Goal: Task Accomplishment & Management: Manage account settings

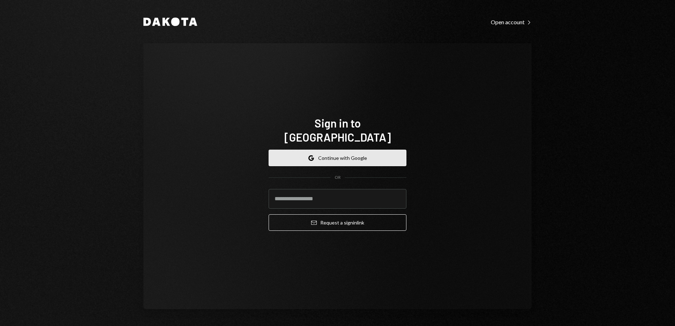
click at [346, 152] on button "Google Continue with Google" at bounding box center [338, 158] width 138 height 17
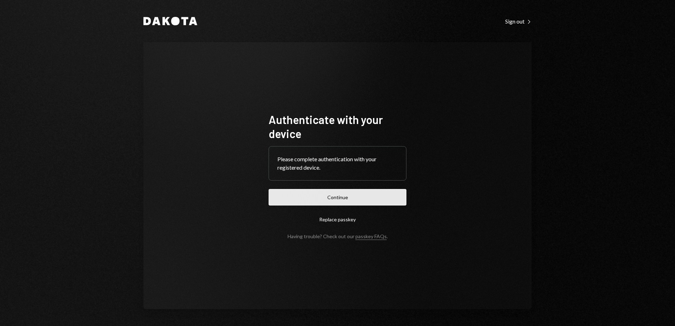
click at [369, 193] on button "Continue" at bounding box center [338, 197] width 138 height 17
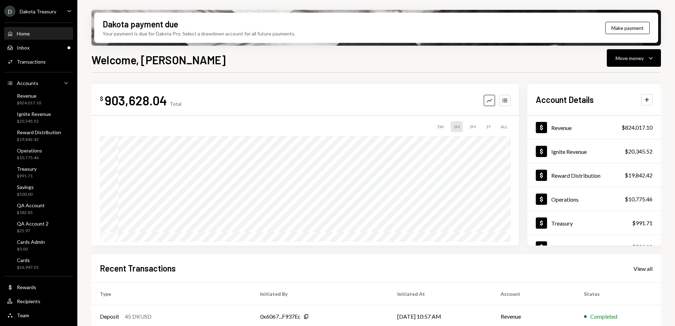
click at [47, 75] on div "Home Home Inbox Inbox Activities Transactions Accounts Accounts Caret Down Reve…" at bounding box center [38, 170] width 77 height 305
click at [49, 86] on div "Accounts Accounts Caret Down" at bounding box center [38, 83] width 63 height 8
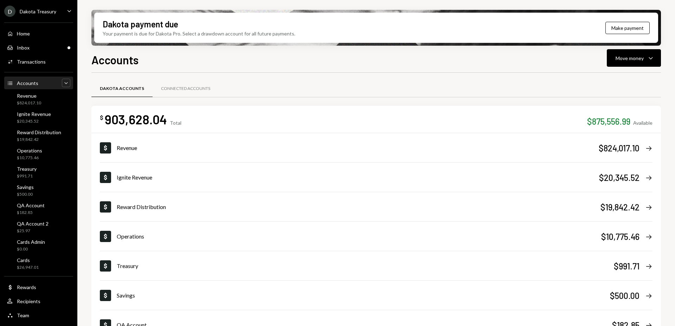
click at [63, 84] on icon "Caret Down" at bounding box center [66, 82] width 7 height 7
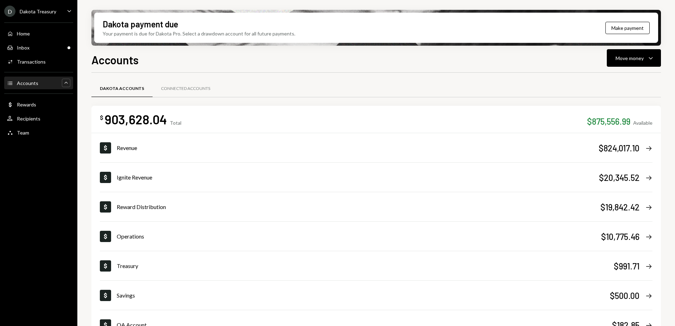
click at [47, 161] on div "D Dakota Treasury Caret Down Home Home Inbox Inbox Activities Transactions Acco…" at bounding box center [38, 163] width 77 height 326
click at [343, 73] on div "Dakota Accounts Connected Accounts $ 903,628.04 Total $875,556.99 Available Dol…" at bounding box center [375, 272] width 569 height 398
click at [37, 85] on div "Accounts Accounts Caret Up" at bounding box center [38, 83] width 63 height 8
click at [73, 83] on link "Accounts Accounts Caret Up" at bounding box center [38, 83] width 69 height 13
click at [59, 85] on div "Accounts Accounts Caret Up" at bounding box center [38, 83] width 63 height 8
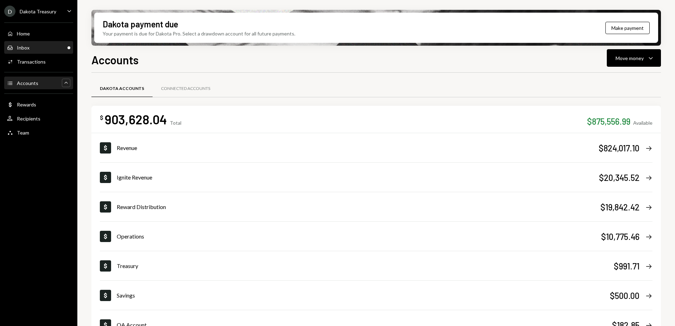
click at [54, 47] on div "Inbox Inbox" at bounding box center [38, 48] width 63 height 6
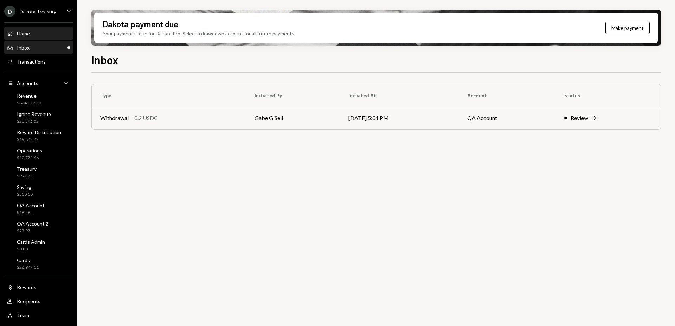
click at [51, 31] on div "Home Home" at bounding box center [38, 34] width 63 height 6
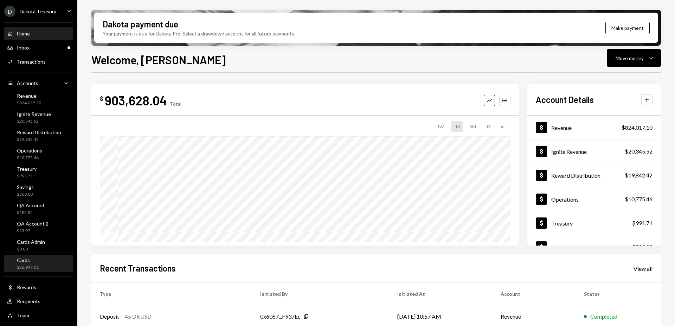
click at [56, 262] on div "Cards $26,947.01" at bounding box center [38, 263] width 63 height 13
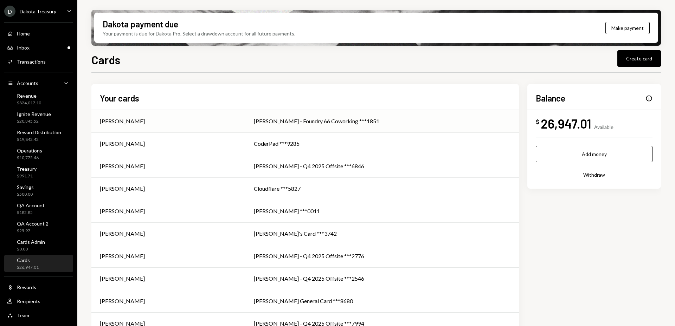
click at [298, 126] on td "[PERSON_NAME] - Foundry 66 Coworking ***1851" at bounding box center [382, 121] width 274 height 22
click at [651, 60] on button "Create card" at bounding box center [639, 58] width 44 height 17
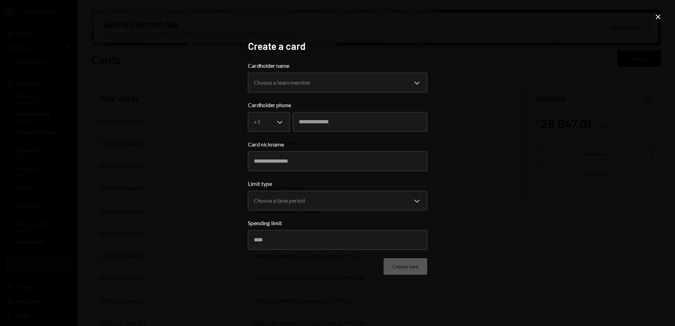
click at [658, 18] on icon "Close" at bounding box center [658, 17] width 8 height 8
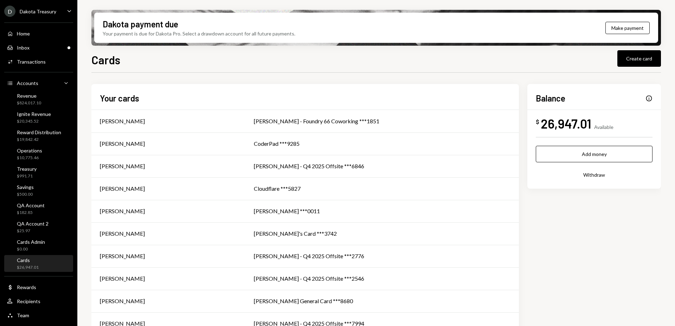
click at [432, 68] on div "Cards Create card Your cards [PERSON_NAME] [PERSON_NAME] - Foundry 66 Coworking…" at bounding box center [375, 209] width 569 height 316
click at [454, 70] on div "Cards Create card Your cards [PERSON_NAME] [PERSON_NAME] - Foundry 66 Coworking…" at bounding box center [375, 209] width 569 height 316
click at [403, 68] on div "Cards Create card Your cards [PERSON_NAME] [PERSON_NAME] - Foundry 66 Coworking…" at bounding box center [375, 209] width 569 height 316
click at [641, 60] on button "Create card" at bounding box center [639, 58] width 44 height 17
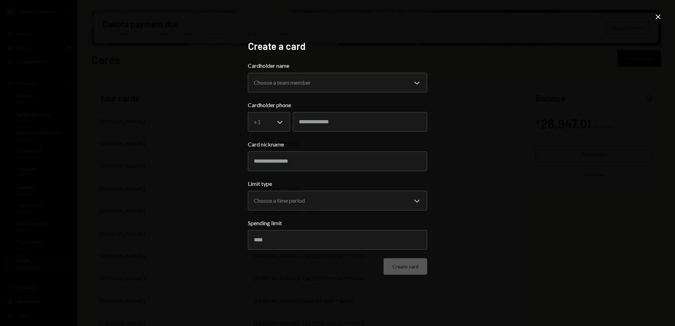
click at [659, 16] on icon "Close" at bounding box center [658, 17] width 8 height 8
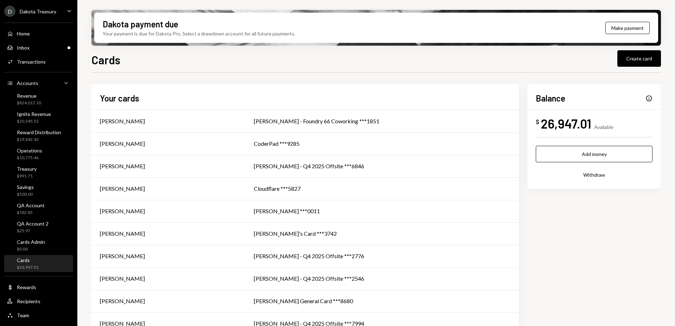
click at [232, 71] on div "Cards Create card Your cards [PERSON_NAME] [PERSON_NAME] - Foundry 66 Coworking…" at bounding box center [375, 209] width 569 height 316
click at [175, 35] on div "Your payment is due for Dakota Pro. Select a drawdown account for all future pa…" at bounding box center [199, 33] width 193 height 7
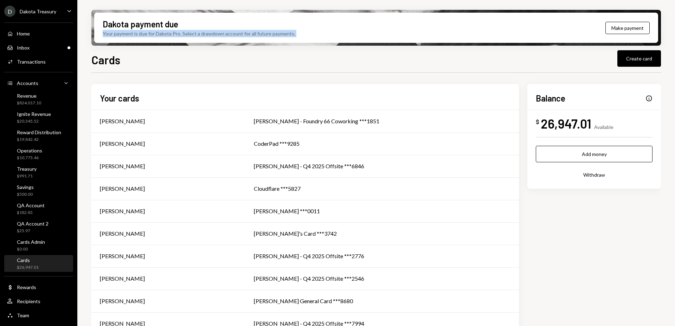
click at [175, 35] on div "Your payment is due for Dakota Pro. Select a drawdown account for all future pa…" at bounding box center [199, 33] width 193 height 7
click at [213, 33] on div "Your payment is due for Dakota Pro. Select a drawdown account for all future pa…" at bounding box center [199, 33] width 193 height 7
click at [257, 34] on div "Your payment is due for Dakota Pro. Select a drawdown account for all future pa…" at bounding box center [199, 33] width 193 height 7
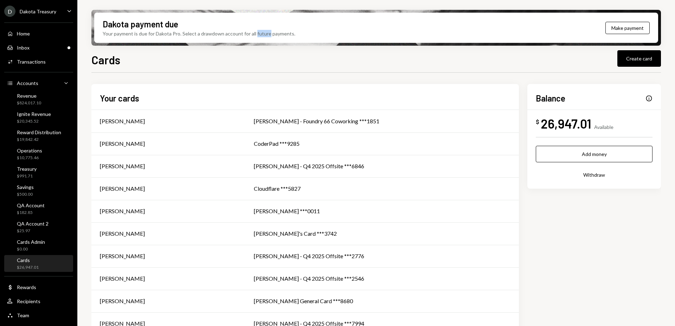
click at [257, 34] on div "Your payment is due for Dakota Pro. Select a drawdown account for all future pa…" at bounding box center [199, 33] width 193 height 7
click at [286, 34] on div "Your payment is due for Dakota Pro. Select a drawdown account for all future pa…" at bounding box center [199, 33] width 193 height 7
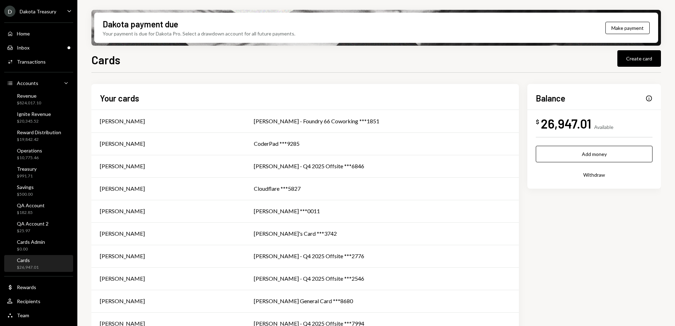
click at [277, 34] on div "Your payment is due for Dakota Pro. Select a drawdown account for all future pa…" at bounding box center [199, 33] width 193 height 7
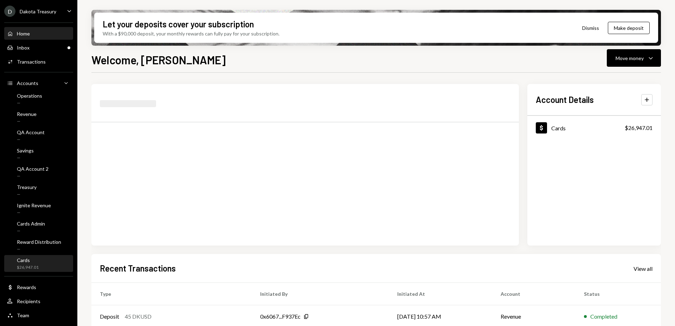
click at [48, 262] on div "Cards $26,947.01" at bounding box center [38, 263] width 63 height 13
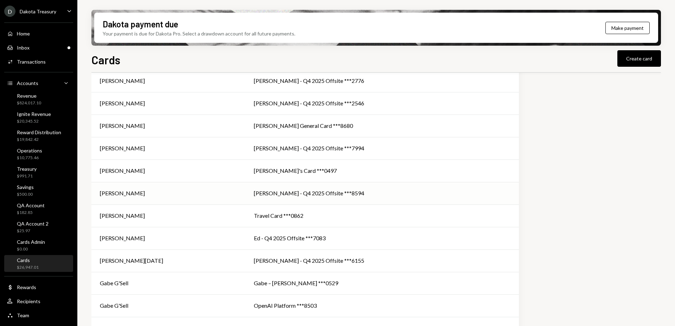
scroll to position [214, 0]
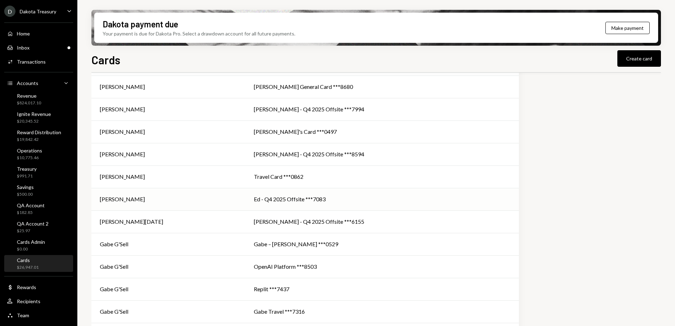
click at [230, 200] on div "[PERSON_NAME]" at bounding box center [168, 199] width 137 height 8
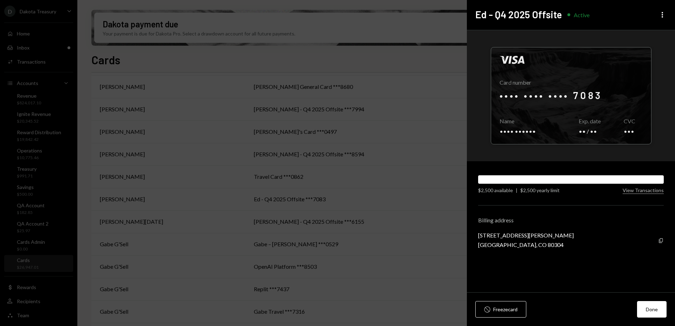
drag, startPoint x: 480, startPoint y: 191, endPoint x: 574, endPoint y: 191, distance: 94.9
click at [574, 191] on div "$2,500 available | $2,500 yearly limit" at bounding box center [550, 190] width 144 height 7
drag, startPoint x: 479, startPoint y: 191, endPoint x: 541, endPoint y: 195, distance: 62.4
click at [528, 194] on div "Visa Card number •••• •••• •••• 7083 Copy Name •••• •••••• Copy Exp. date •• / …" at bounding box center [571, 161] width 208 height 263
click at [580, 198] on div "Visa Card number •••• •••• •••• 7083 Copy Name •••• •••••• Copy Exp. date •• / …" at bounding box center [571, 161] width 208 height 263
